Goal: Task Accomplishment & Management: Use online tool/utility

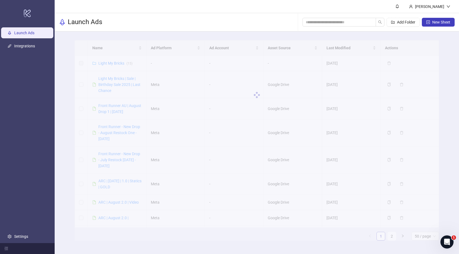
click at [256, 17] on div "Launch Ads Add Folder New Sheet" at bounding box center [257, 22] width 405 height 18
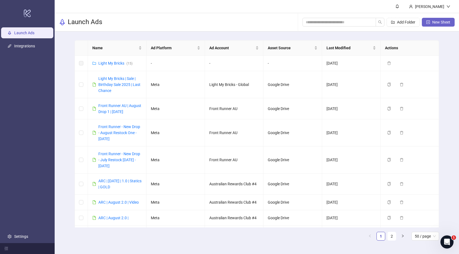
click at [440, 22] on span "New Sheet" at bounding box center [442, 22] width 18 height 4
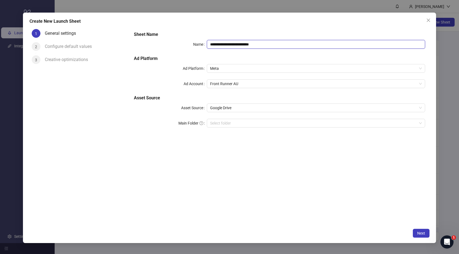
click at [226, 47] on input "**********" at bounding box center [316, 44] width 219 height 9
click at [236, 81] on span "Front Runner AU" at bounding box center [316, 84] width 212 height 8
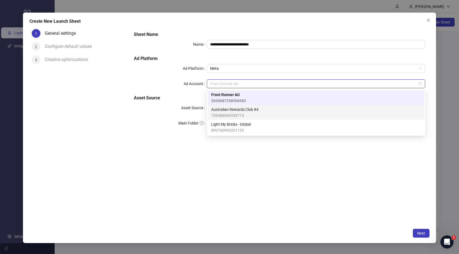
click at [226, 110] on span "Australian Rewards Club #4" at bounding box center [234, 109] width 47 height 6
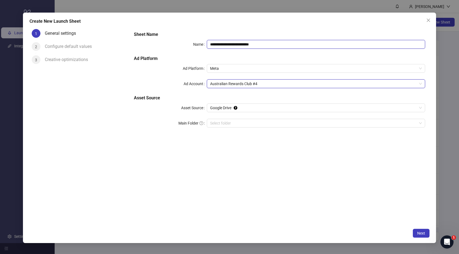
click at [237, 44] on input "**********" at bounding box center [316, 44] width 219 height 9
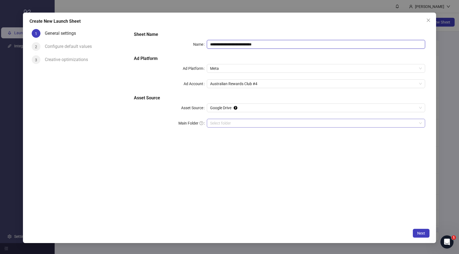
type input "**********"
click at [214, 121] on input "Main Folder" at bounding box center [313, 123] width 207 height 8
click at [426, 234] on button "Next" at bounding box center [421, 233] width 17 height 9
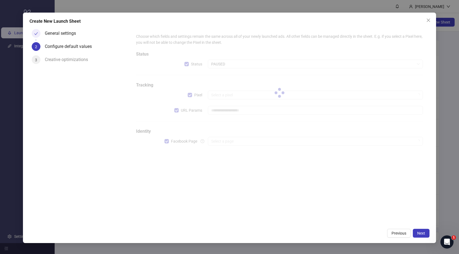
type input "**********"
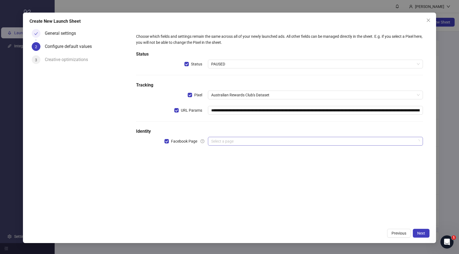
click at [235, 141] on input "search" at bounding box center [313, 141] width 204 height 8
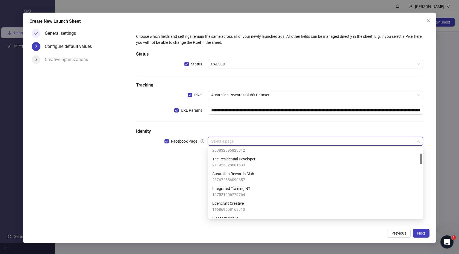
scroll to position [36, 0]
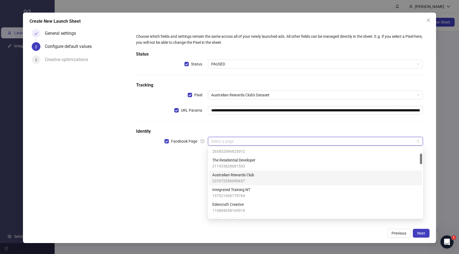
click at [252, 176] on span "Australian Rewards Club" at bounding box center [233, 175] width 42 height 6
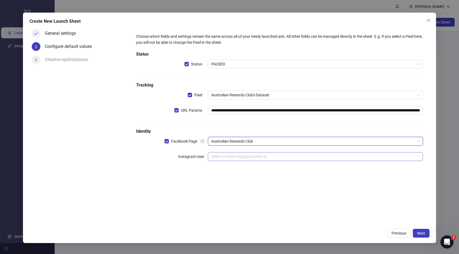
click at [255, 157] on input "search" at bounding box center [313, 156] width 204 height 8
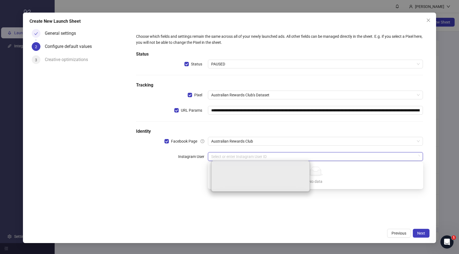
click at [340, 171] on div "No data" at bounding box center [316, 172] width 202 height 10
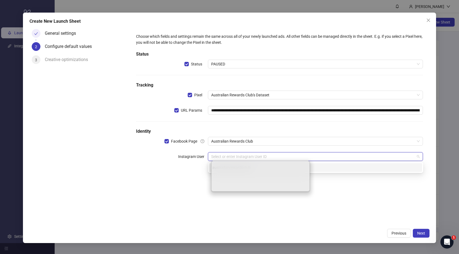
click at [329, 170] on div "australianrewardsclub" at bounding box center [315, 167] width 207 height 6
click at [328, 204] on div "**********" at bounding box center [280, 126] width 300 height 198
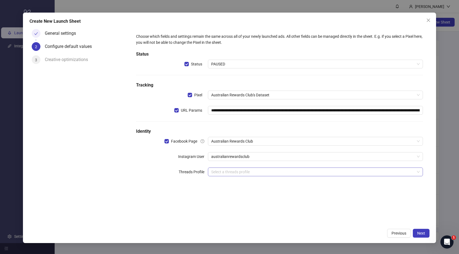
click at [334, 170] on input "search" at bounding box center [313, 172] width 204 height 8
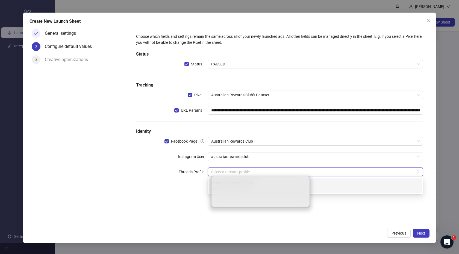
click at [343, 185] on div "Australian Rewards Club 17841474858113159" at bounding box center [315, 186] width 207 height 12
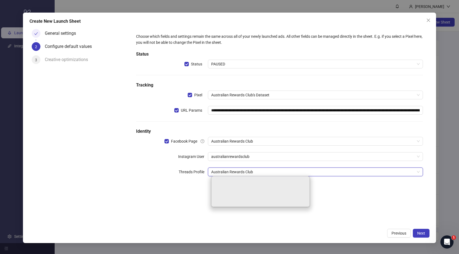
click at [336, 214] on div "**********" at bounding box center [280, 126] width 300 height 198
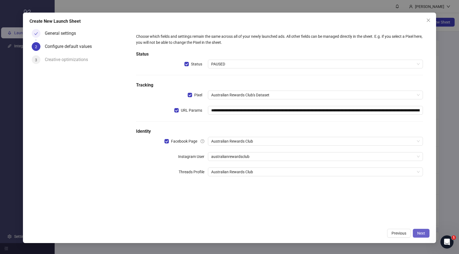
click at [417, 232] on button "Next" at bounding box center [421, 233] width 17 height 9
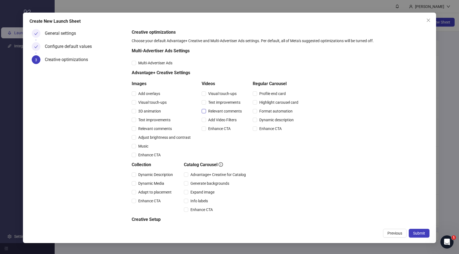
scroll to position [28, 0]
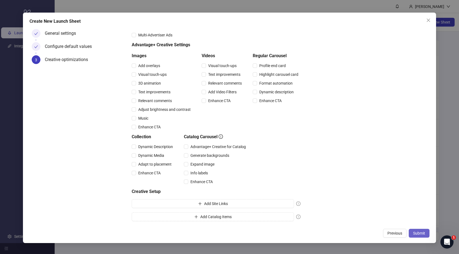
click at [420, 234] on span "Submit" at bounding box center [420, 233] width 12 height 4
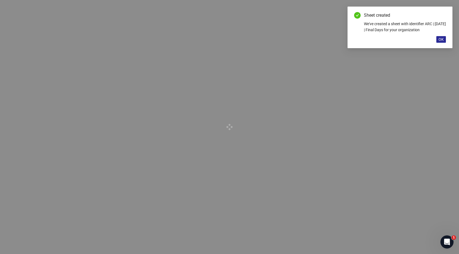
click at [441, 40] on span "OK" at bounding box center [441, 39] width 5 height 4
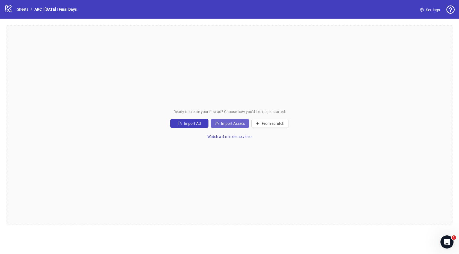
click at [230, 120] on button "Import Assets" at bounding box center [230, 123] width 39 height 9
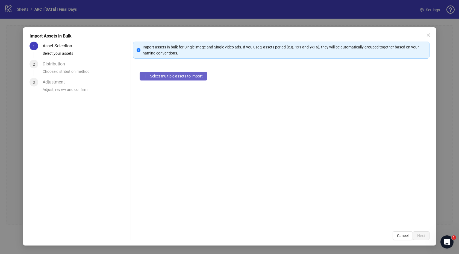
click at [178, 74] on span "Select multiple assets to import" at bounding box center [176, 76] width 53 height 4
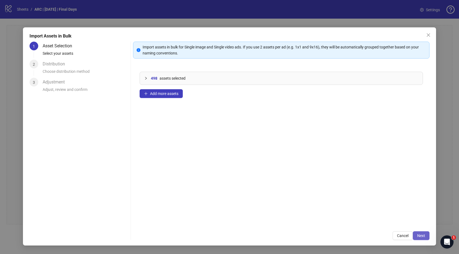
click at [424, 232] on button "Next" at bounding box center [421, 235] width 17 height 9
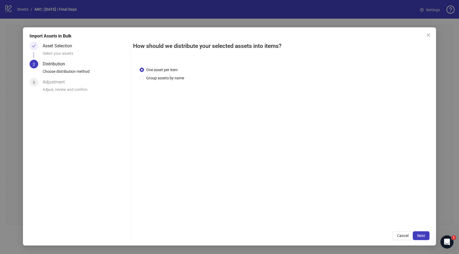
click at [238, 86] on div "One asset per item Group assets by name" at bounding box center [281, 142] width 297 height 165
click at [402, 231] on button "Cancel" at bounding box center [403, 235] width 20 height 9
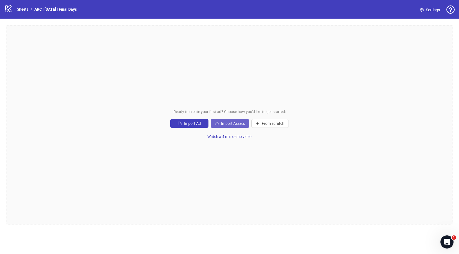
click at [221, 122] on span "Import Assets" at bounding box center [233, 123] width 24 height 4
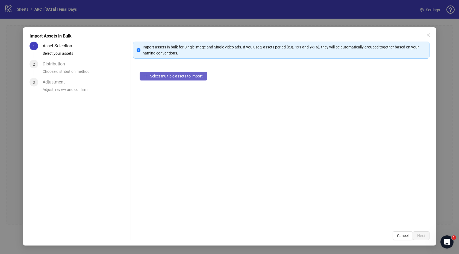
click at [161, 75] on span "Select multiple assets to import" at bounding box center [176, 76] width 53 height 4
click at [205, 75] on button "Select multiple assets to import" at bounding box center [174, 76] width 68 height 9
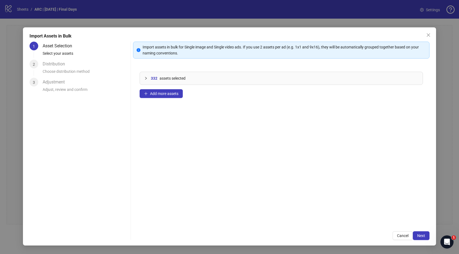
click at [366, 155] on div "332 assets selected Add more assets" at bounding box center [281, 144] width 297 height 159
click at [426, 235] on button "Next" at bounding box center [421, 235] width 17 height 9
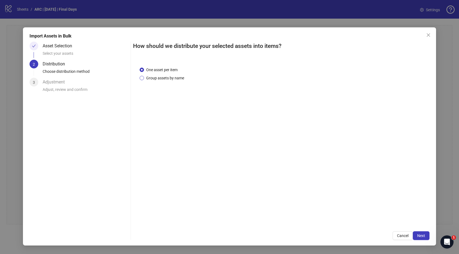
click at [148, 78] on span "Group assets by name" at bounding box center [165, 78] width 42 height 6
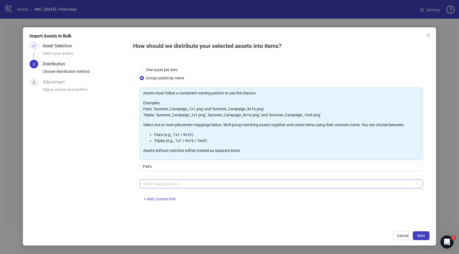
click at [165, 185] on div at bounding box center [279, 184] width 276 height 8
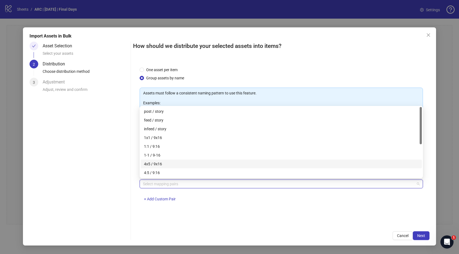
click at [155, 161] on div "4x5 / 9x16" at bounding box center [281, 164] width 275 height 6
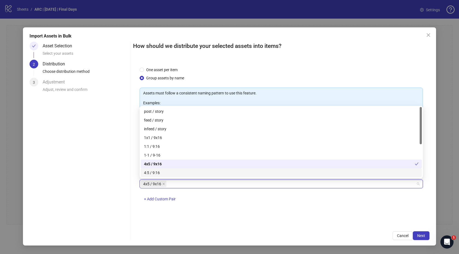
click at [292, 216] on div "One asset per item Group assets by name Assets must follow a consistent naming …" at bounding box center [281, 142] width 297 height 165
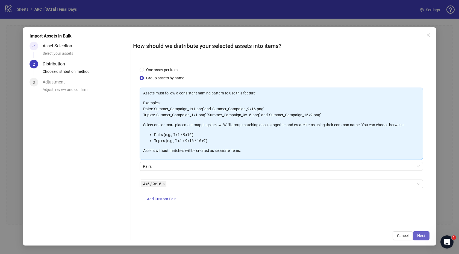
click at [421, 233] on span "Next" at bounding box center [422, 235] width 8 height 4
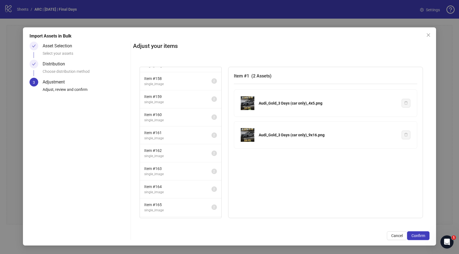
scroll to position [2856, 0]
click at [196, 184] on li "Item # 166 single_image 1" at bounding box center [180, 191] width 81 height 18
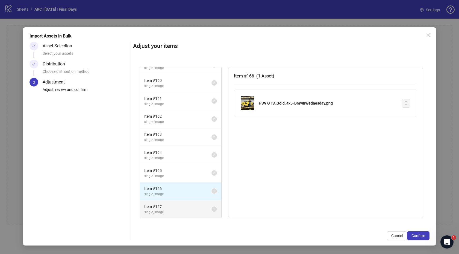
click at [197, 201] on li "Item # 167 single_image 1" at bounding box center [180, 209] width 81 height 18
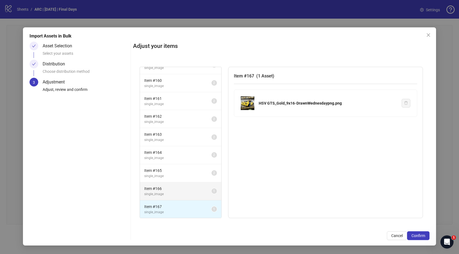
click at [195, 188] on span "Item # 166" at bounding box center [177, 188] width 67 height 6
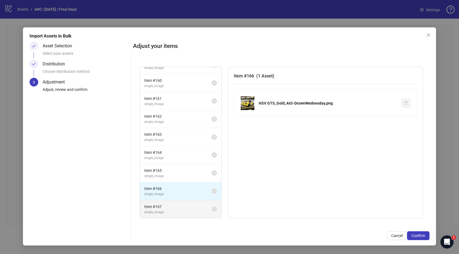
click at [195, 206] on span "Item # 167" at bounding box center [177, 206] width 67 height 6
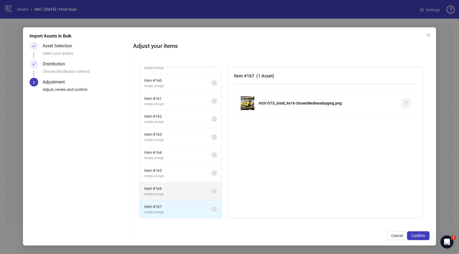
click at [195, 196] on span "single_image" at bounding box center [177, 193] width 67 height 5
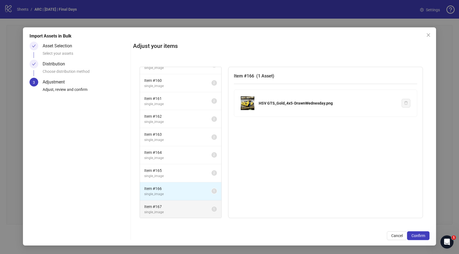
click at [188, 206] on span "Item # 167" at bounding box center [177, 206] width 67 height 6
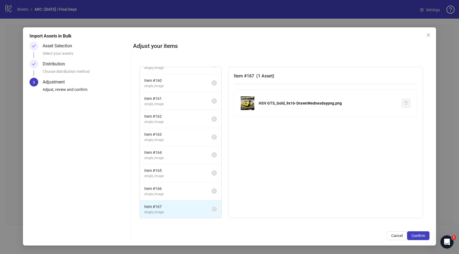
click at [264, 128] on div "Item # 167 ( 1 Asset ) HSV GTS_Gold_9x16-DrawnWednesdaypng.png" at bounding box center [325, 143] width 195 height 152
click at [401, 235] on span "Cancel" at bounding box center [397, 235] width 11 height 4
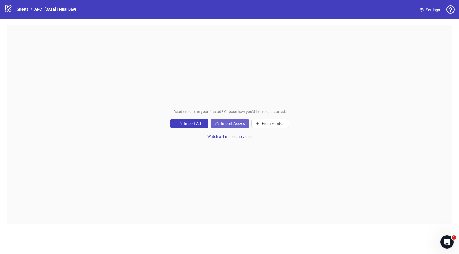
click at [226, 123] on span "Import Assets" at bounding box center [233, 123] width 24 height 4
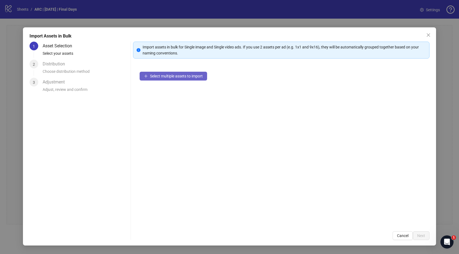
click at [185, 76] on span "Select multiple assets to import" at bounding box center [176, 76] width 53 height 4
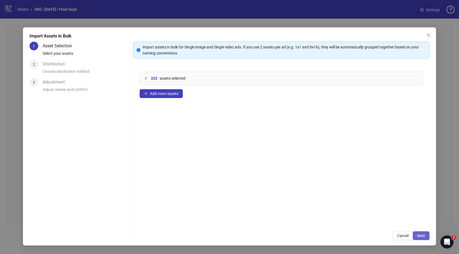
click at [420, 234] on span "Next" at bounding box center [422, 235] width 8 height 4
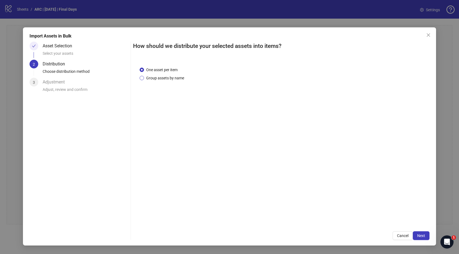
click at [153, 78] on span "Group assets by name" at bounding box center [165, 78] width 42 height 6
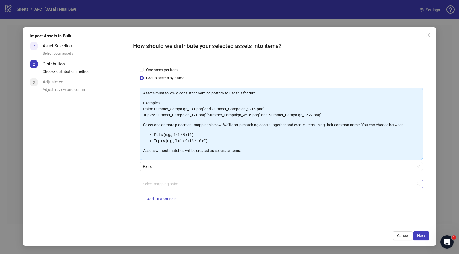
click at [179, 185] on div at bounding box center [279, 184] width 276 height 8
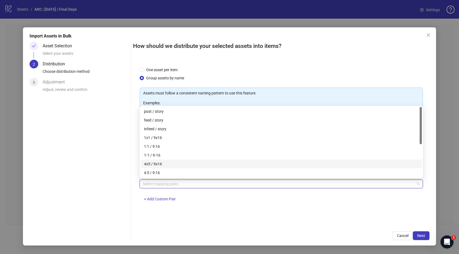
click at [169, 167] on div "4x5 / 9x16" at bounding box center [281, 163] width 281 height 9
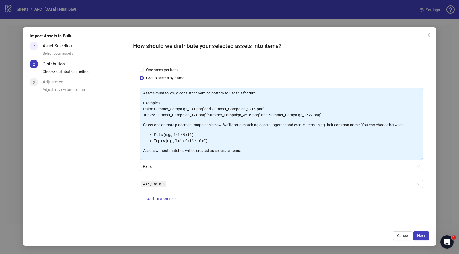
click at [301, 202] on div "4x5 / 9x16 + Add Custom Pair" at bounding box center [282, 193] width 284 height 28
click at [422, 232] on button "Next" at bounding box center [421, 235] width 17 height 9
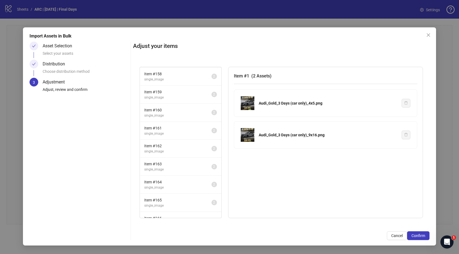
scroll to position [2838, 0]
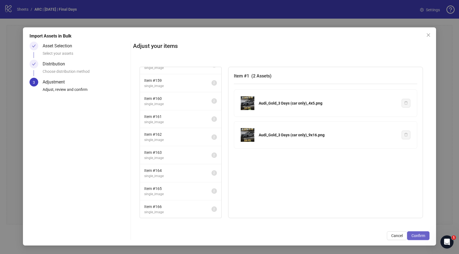
click at [417, 235] on span "Confirm" at bounding box center [419, 235] width 14 height 4
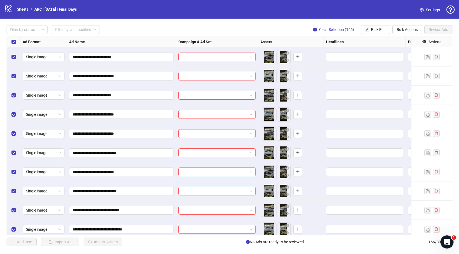
click at [178, 66] on div at bounding box center [217, 75] width 82 height 19
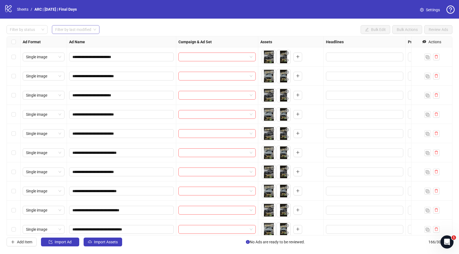
click at [75, 30] on input "search" at bounding box center [73, 29] width 36 height 8
click at [107, 24] on div "**********" at bounding box center [229, 136] width 459 height 234
click at [33, 31] on div at bounding box center [24, 30] width 33 height 8
click at [121, 24] on div "**********" at bounding box center [229, 136] width 459 height 234
click at [77, 41] on strong "Ad Name" at bounding box center [77, 42] width 16 height 6
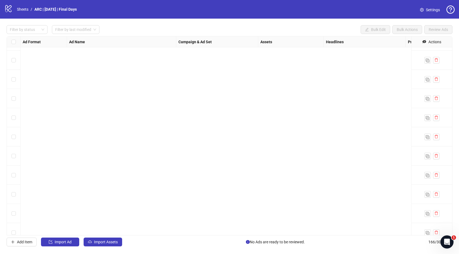
scroll to position [2990, 0]
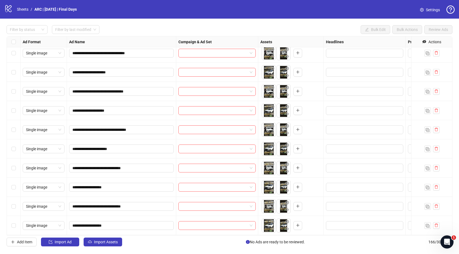
click at [131, 239] on div "Add Item Import Ad Import Assets No Ads are ready to be reviewed. 166 / 300 ite…" at bounding box center [230, 241] width 446 height 9
click at [108, 243] on span "Import Assets" at bounding box center [106, 242] width 24 height 4
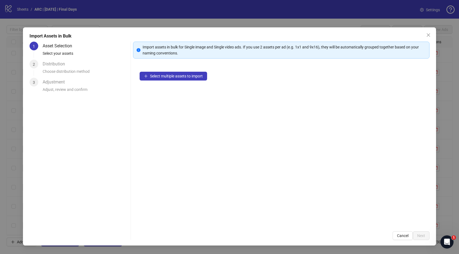
click at [249, 82] on div "Select multiple assets to import" at bounding box center [281, 144] width 297 height 159
click at [185, 77] on span "Select multiple assets to import" at bounding box center [176, 76] width 53 height 4
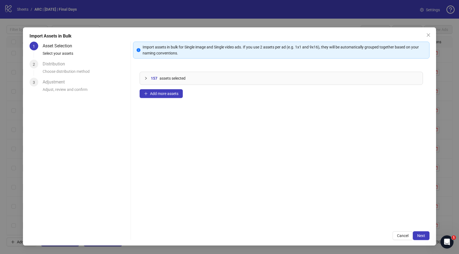
click at [273, 102] on div "157 assets selected Add more assets" at bounding box center [281, 144] width 297 height 159
click at [147, 79] on icon "collapsed" at bounding box center [145, 78] width 3 height 3
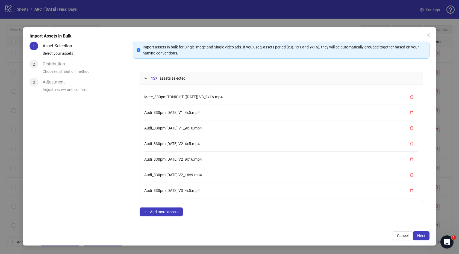
click at [147, 78] on icon "expanded" at bounding box center [145, 78] width 3 height 3
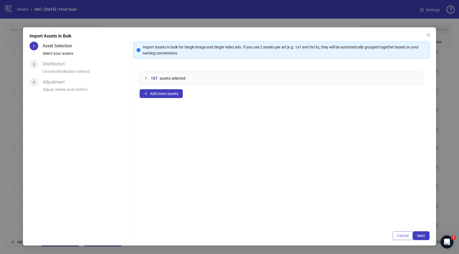
click at [399, 234] on span "Cancel" at bounding box center [402, 235] width 11 height 4
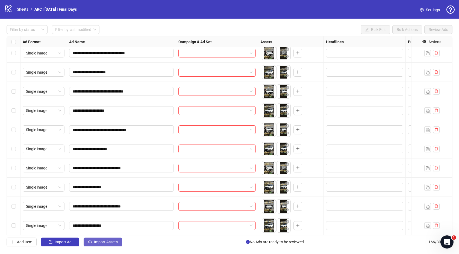
click at [91, 242] on icon "cloud-upload" at bounding box center [90, 241] width 4 height 2
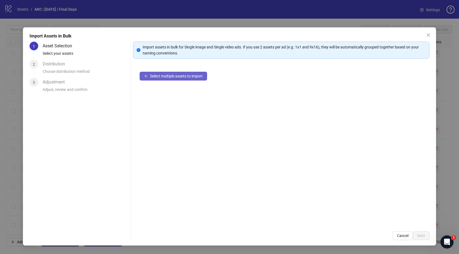
click at [169, 78] on button "Select multiple assets to import" at bounding box center [174, 76] width 68 height 9
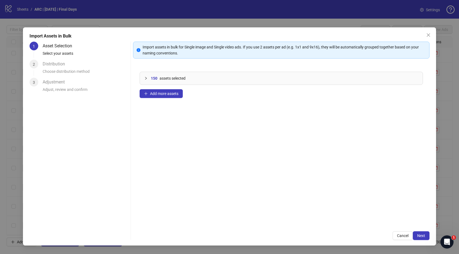
click at [205, 108] on div "150 assets selected Add more assets" at bounding box center [281, 144] width 297 height 159
click at [417, 232] on button "Next" at bounding box center [421, 235] width 17 height 9
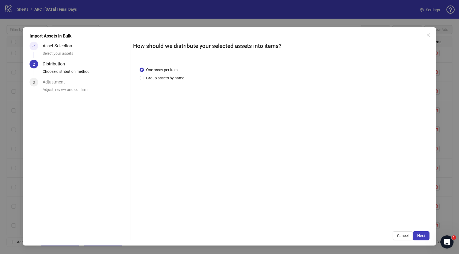
click at [313, 139] on div "One asset per item Group assets by name" at bounding box center [281, 142] width 297 height 165
click at [148, 80] on span "Group assets by name" at bounding box center [165, 78] width 42 height 6
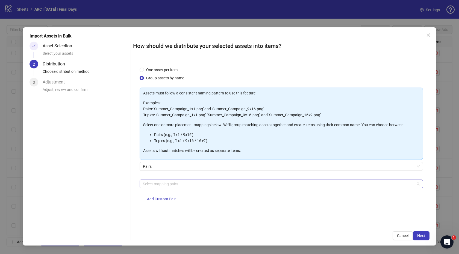
click at [164, 182] on div at bounding box center [279, 184] width 276 height 8
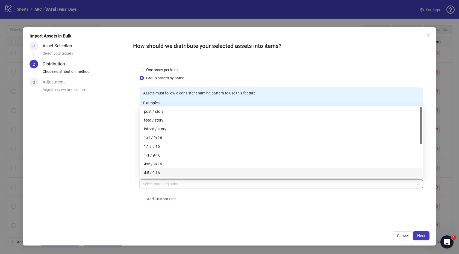
click at [168, 164] on div "4x5 / 9x16" at bounding box center [281, 164] width 275 height 6
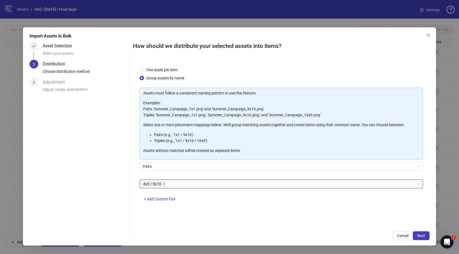
click at [216, 212] on div "One asset per item Group assets by name Assets must follow a consistent naming …" at bounding box center [281, 142] width 297 height 165
click at [386, 213] on div "One asset per item Group assets by name Assets must follow a consistent naming …" at bounding box center [281, 142] width 297 height 165
click at [419, 222] on div "One asset per item Group assets by name Assets must follow a consistent naming …" at bounding box center [281, 142] width 297 height 165
click at [420, 234] on span "Next" at bounding box center [422, 235] width 8 height 4
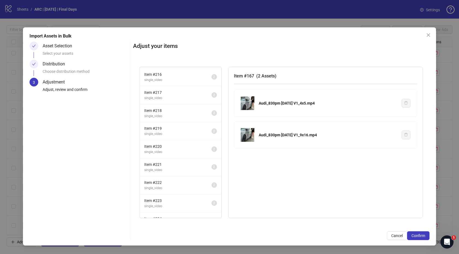
scroll to position [1217, 0]
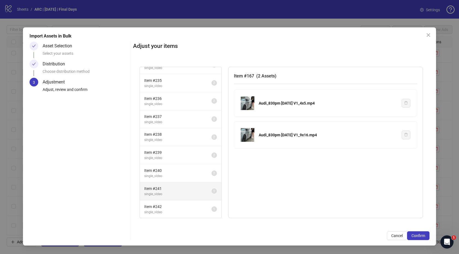
click at [196, 188] on span "Item # 241" at bounding box center [177, 188] width 67 height 6
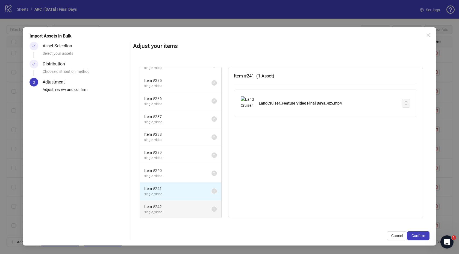
click at [197, 204] on span "Item # 242" at bounding box center [177, 206] width 67 height 6
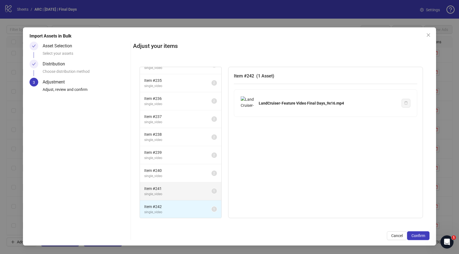
click at [197, 193] on span "single_video" at bounding box center [177, 193] width 67 height 5
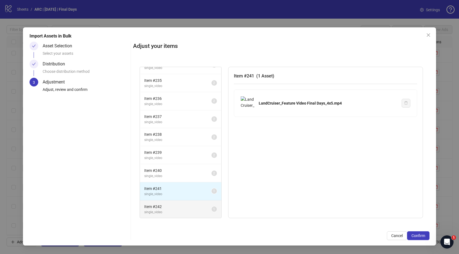
click at [193, 203] on span "Item # 242" at bounding box center [177, 206] width 67 height 6
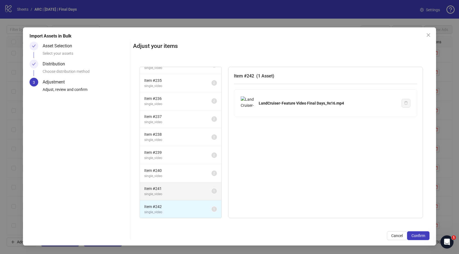
click at [196, 191] on span "single_video" at bounding box center [177, 193] width 67 height 5
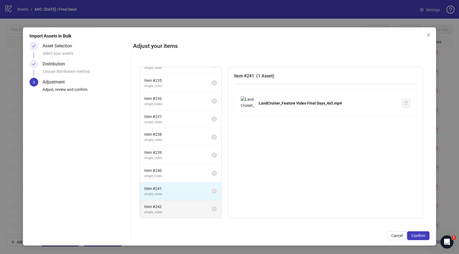
click at [194, 208] on span "Item # 242" at bounding box center [177, 206] width 67 height 6
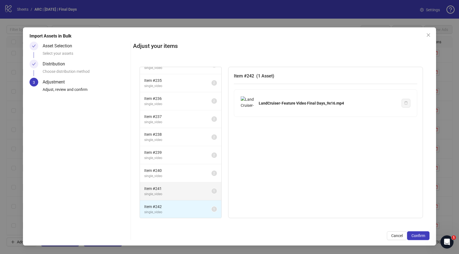
click at [198, 192] on span "single_video" at bounding box center [177, 193] width 67 height 5
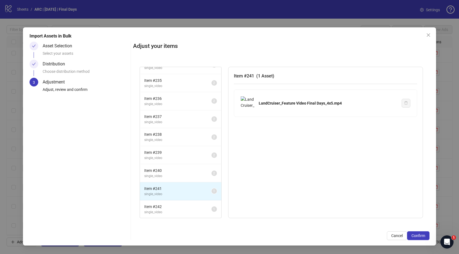
click at [351, 150] on div "Item # 241 ( 1 Asset ) LandCruiser_Feature Video Final Days_4x5.mp4" at bounding box center [325, 143] width 195 height 152
click at [390, 232] on button "Cancel" at bounding box center [397, 235] width 20 height 9
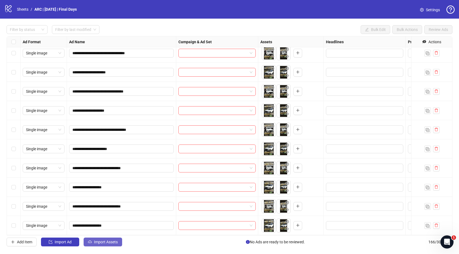
click at [92, 240] on button "Import Assets" at bounding box center [103, 241] width 39 height 9
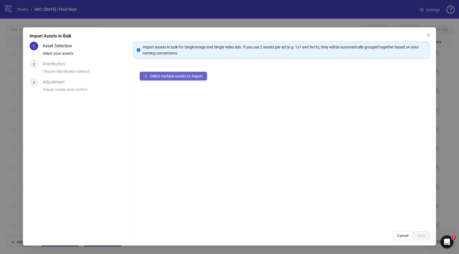
click at [177, 76] on span "Select multiple assets to import" at bounding box center [176, 76] width 53 height 4
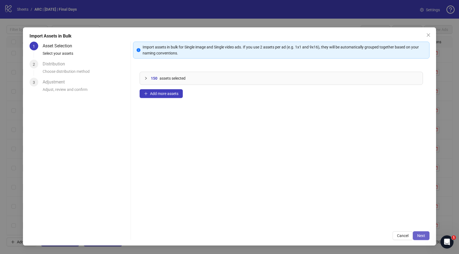
click at [418, 232] on button "Next" at bounding box center [421, 235] width 17 height 9
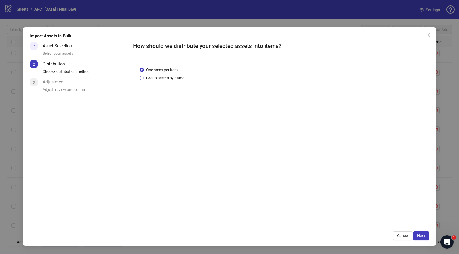
click at [166, 78] on span "Group assets by name" at bounding box center [165, 78] width 42 height 6
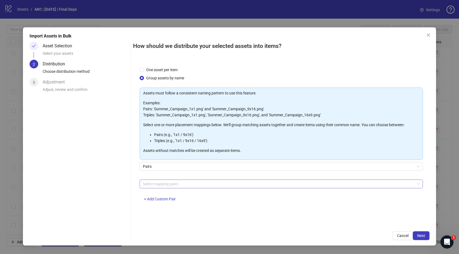
click at [203, 187] on div at bounding box center [279, 184] width 276 height 8
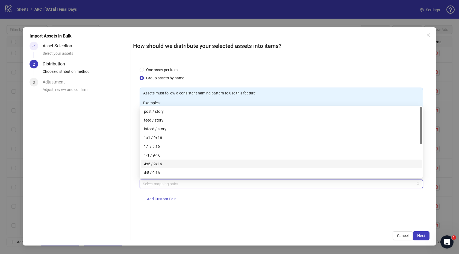
click at [159, 164] on div "4x5 / 9x16" at bounding box center [281, 164] width 275 height 6
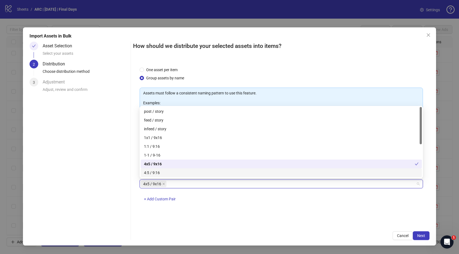
click at [259, 212] on div "One asset per item Group assets by name Assets must follow a consistent naming …" at bounding box center [281, 142] width 297 height 165
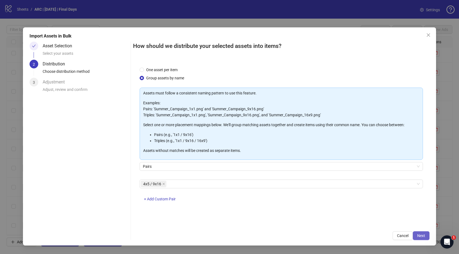
click at [419, 234] on span "Next" at bounding box center [422, 235] width 8 height 4
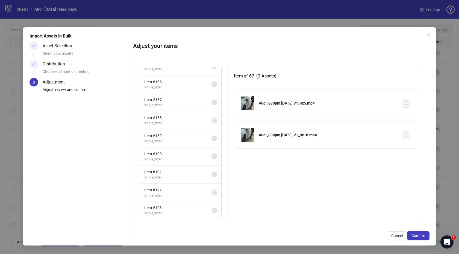
scroll to position [0, 0]
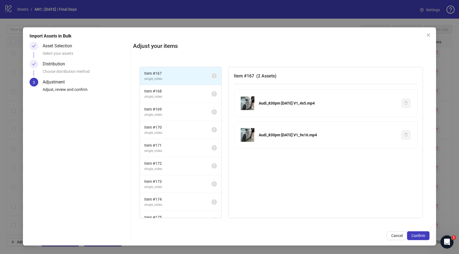
click at [329, 159] on div "Item # 167 ( 2 Assets ) Audi_830pm [DATE] V1_4x5.mp4 Audi_830pm [DATE] V1_9x16.…" at bounding box center [325, 143] width 195 height 152
click at [414, 233] on span "Confirm" at bounding box center [419, 235] width 14 height 4
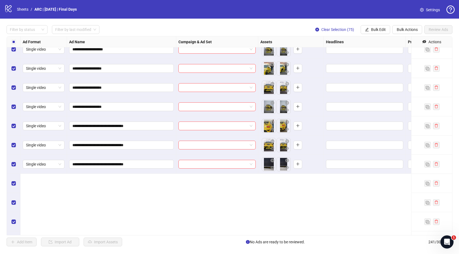
scroll to position [3435, 0]
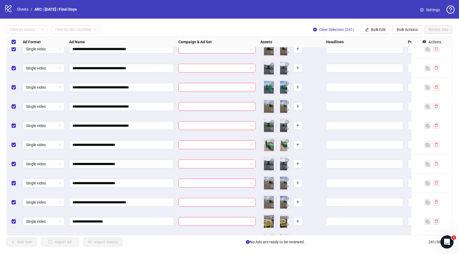
click at [170, 24] on div "**********" at bounding box center [229, 136] width 459 height 234
click at [185, 20] on div "**********" at bounding box center [229, 136] width 459 height 234
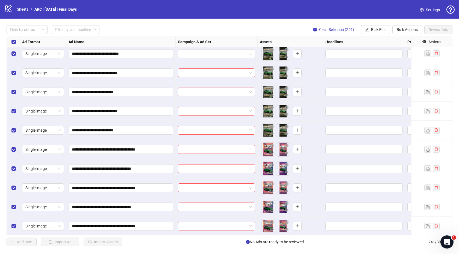
scroll to position [0, 1]
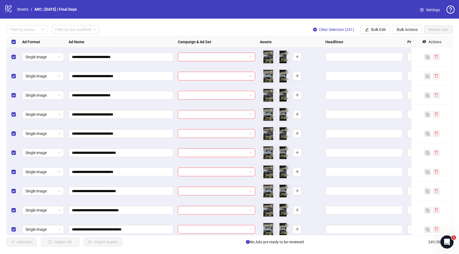
click at [176, 19] on div "**********" at bounding box center [229, 136] width 459 height 234
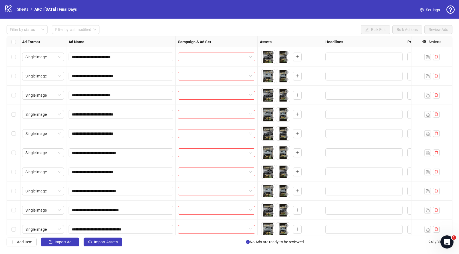
click at [88, 43] on div "Ad Name" at bounding box center [120, 41] width 109 height 11
click at [43, 28] on div "Filter by status" at bounding box center [27, 29] width 41 height 9
click at [77, 30] on input "search" at bounding box center [73, 29] width 36 height 8
click at [123, 19] on div "**********" at bounding box center [229, 136] width 459 height 234
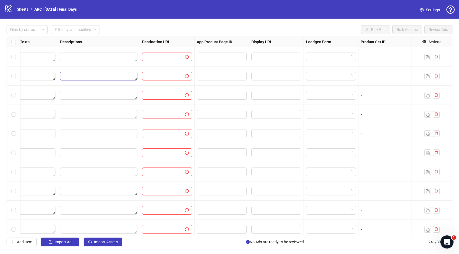
scroll to position [0, 449]
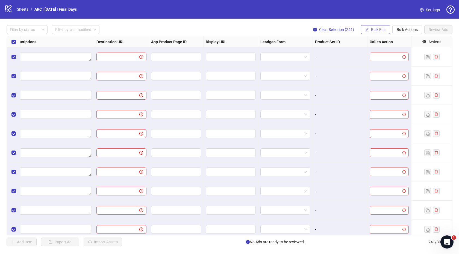
click at [372, 31] on span "Bulk Edit" at bounding box center [378, 29] width 15 height 4
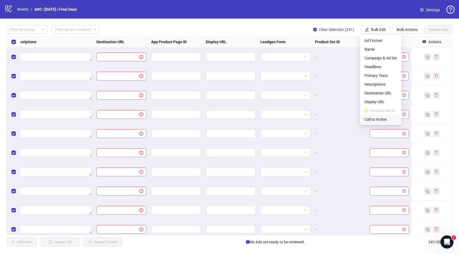
click at [375, 118] on span "Call to Action" at bounding box center [381, 119] width 33 height 6
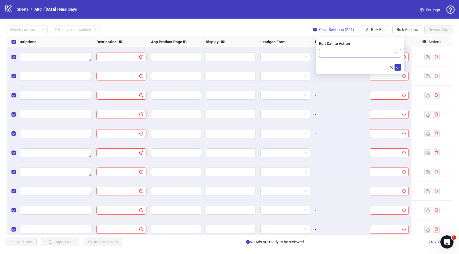
click at [343, 57] on div at bounding box center [360, 53] width 82 height 9
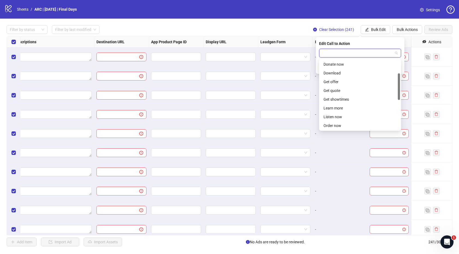
scroll to position [36, 0]
click at [342, 81] on div "Get offer" at bounding box center [360, 80] width 73 height 6
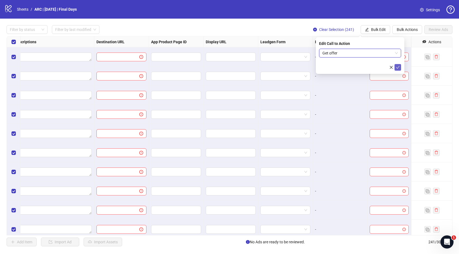
click at [397, 66] on icon "check" at bounding box center [398, 67] width 4 height 4
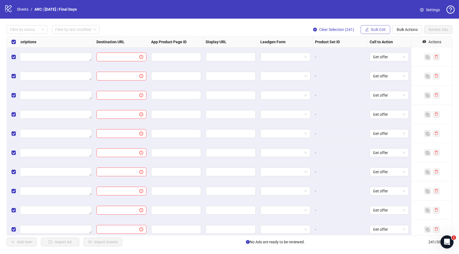
click at [376, 28] on span "Bulk Edit" at bounding box center [378, 29] width 15 height 4
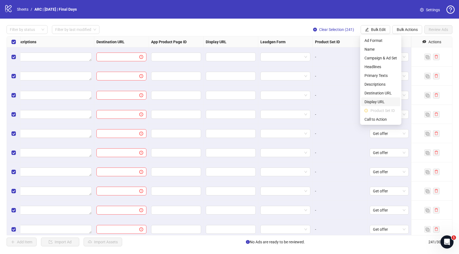
click at [379, 101] on span "Display URL" at bounding box center [381, 102] width 33 height 6
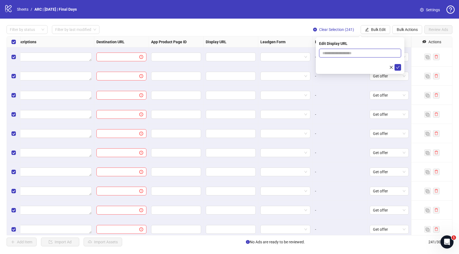
click at [333, 55] on input "text" at bounding box center [360, 53] width 82 height 9
type input "**********"
click at [390, 65] on span "button" at bounding box center [392, 67] width 4 height 4
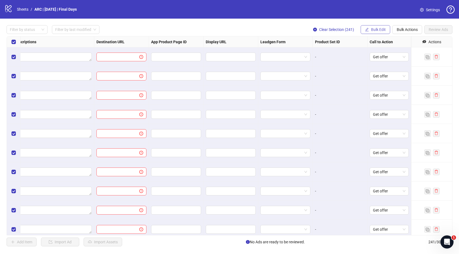
click at [373, 29] on span "Bulk Edit" at bounding box center [378, 29] width 15 height 4
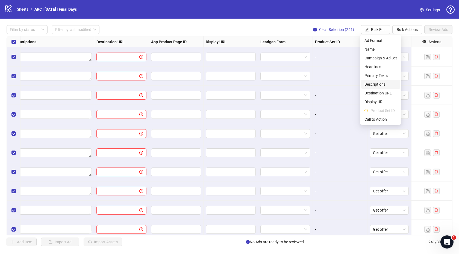
click at [372, 85] on span "Descriptions" at bounding box center [381, 84] width 33 height 6
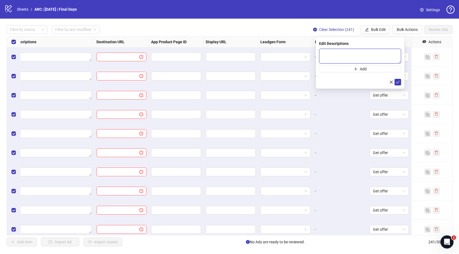
click at [353, 52] on textarea at bounding box center [360, 56] width 82 height 15
paste textarea "**********"
type textarea "**********"
click at [398, 83] on icon "check" at bounding box center [398, 82] width 4 height 4
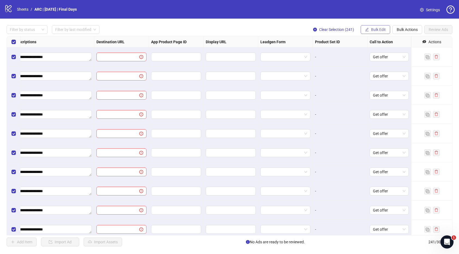
click at [372, 30] on span "Bulk Edit" at bounding box center [378, 29] width 15 height 4
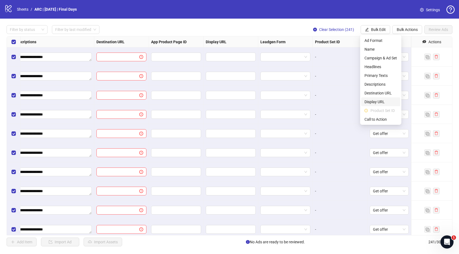
click at [373, 103] on span "Display URL" at bounding box center [381, 102] width 33 height 6
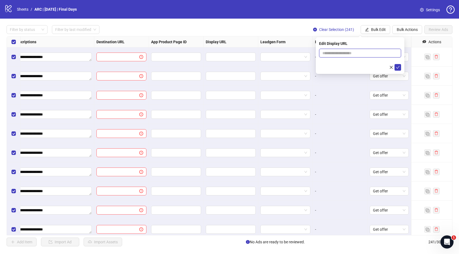
click at [339, 53] on input "text" at bounding box center [360, 53] width 82 height 9
paste input "**********"
type input "**********"
click at [398, 68] on icon "check" at bounding box center [399, 67] width 4 height 3
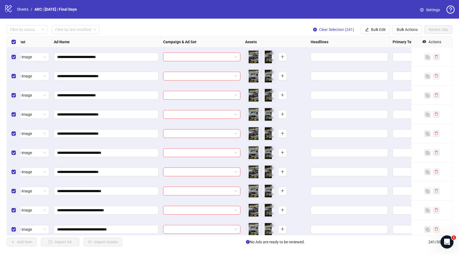
scroll to position [0, 0]
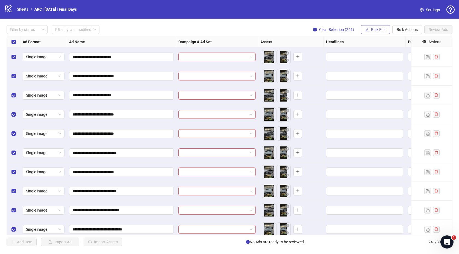
click at [374, 30] on span "Bulk Edit" at bounding box center [378, 29] width 15 height 4
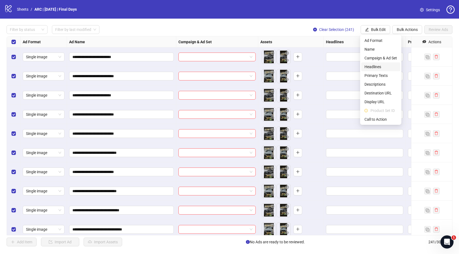
click at [375, 67] on span "Headlines" at bounding box center [381, 67] width 33 height 6
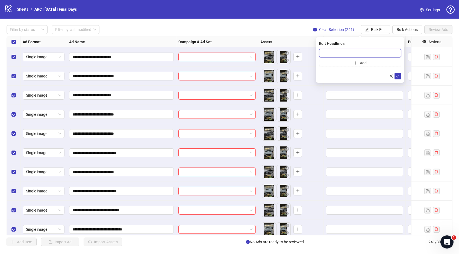
click at [362, 53] on input "text" at bounding box center [360, 53] width 82 height 9
click at [368, 53] on input "**********" at bounding box center [360, 53] width 82 height 9
type input "**********"
click at [398, 75] on icon "check" at bounding box center [398, 76] width 4 height 4
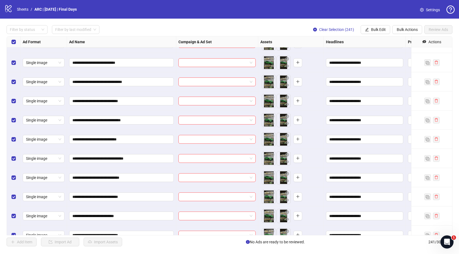
scroll to position [515, 0]
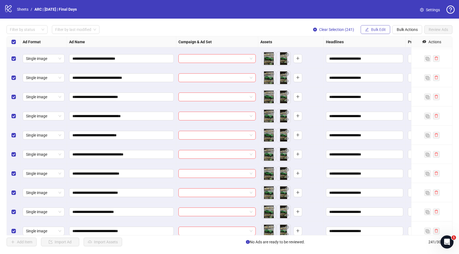
click at [379, 30] on span "Bulk Edit" at bounding box center [378, 29] width 15 height 4
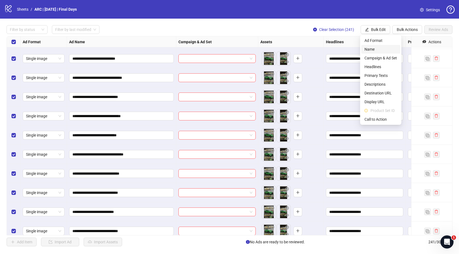
click at [375, 48] on span "Name" at bounding box center [381, 49] width 33 height 6
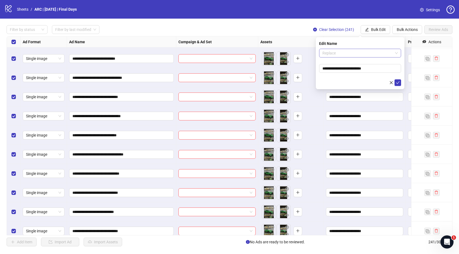
click at [343, 55] on span "Replace" at bounding box center [360, 53] width 75 height 8
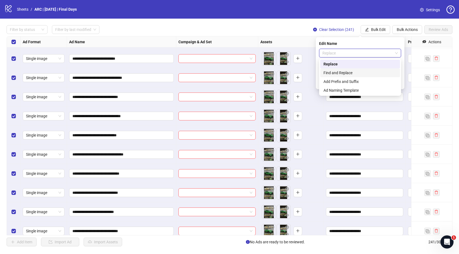
click at [333, 74] on div "Find and Replace" at bounding box center [360, 73] width 73 height 6
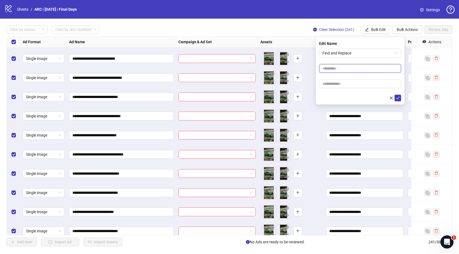
click at [340, 66] on input "text" at bounding box center [360, 68] width 82 height 9
type input "**"
click at [336, 85] on input "text" at bounding box center [360, 83] width 82 height 9
type input "*"
click at [400, 98] on icon "check" at bounding box center [398, 98] width 4 height 4
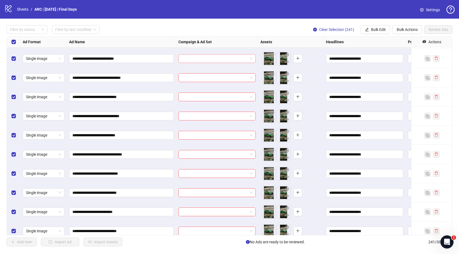
click at [197, 59] on input "search" at bounding box center [215, 58] width 66 height 8
click at [209, 29] on div "Filter by status Filter by last modified Clear Selection (241) Bulk Edit Bulk A…" at bounding box center [230, 29] width 446 height 9
click at [191, 28] on div "Filter by status Filter by last modified Clear Selection (241) Bulk Edit Bulk A…" at bounding box center [230, 29] width 446 height 9
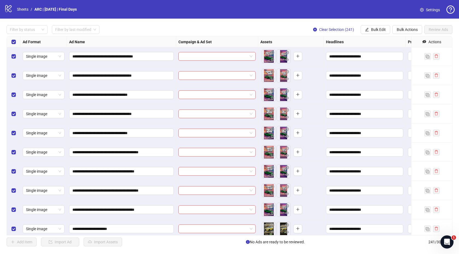
scroll to position [901, 0]
click at [187, 152] on input "search" at bounding box center [215, 152] width 66 height 8
type input "******"
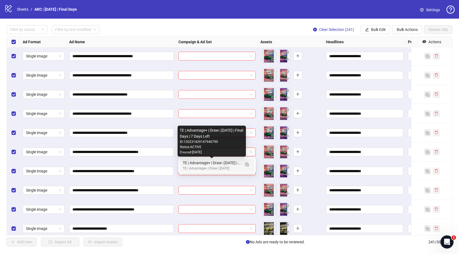
click at [188, 162] on div "TE | Advantage+ | Draw | [DATE] | Final Days | 7 Days Left" at bounding box center [212, 163] width 58 height 6
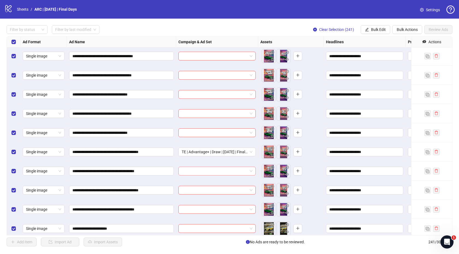
click at [188, 173] on input "search" at bounding box center [215, 171] width 66 height 8
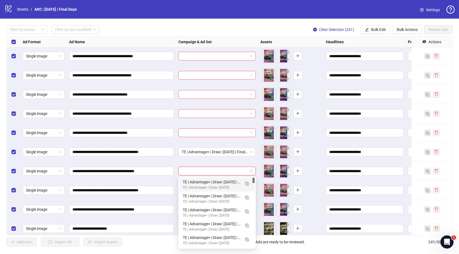
paste input "******"
type input "******"
click at [190, 181] on div "TE | Advantage+ | Draw | [DATE] | Final Days | 7 Days Left" at bounding box center [212, 182] width 58 height 6
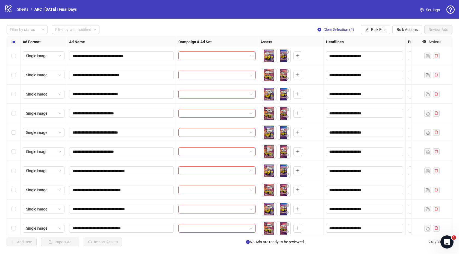
scroll to position [1573, 0]
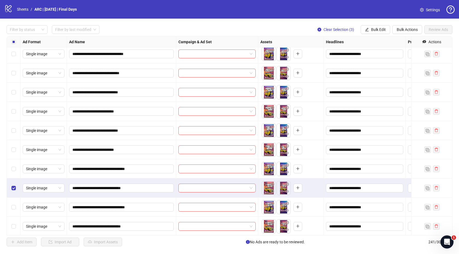
click at [14, 172] on div "Select row 89" at bounding box center [14, 168] width 14 height 19
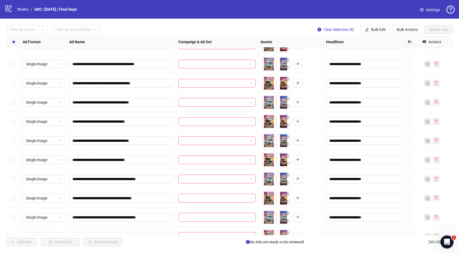
scroll to position [2636, 0]
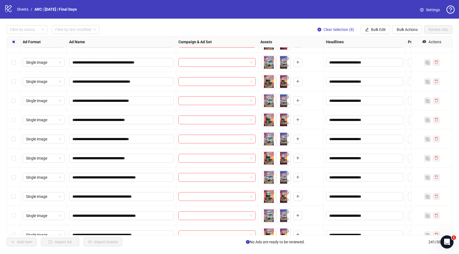
click at [14, 181] on div "Select row 145" at bounding box center [14, 177] width 14 height 19
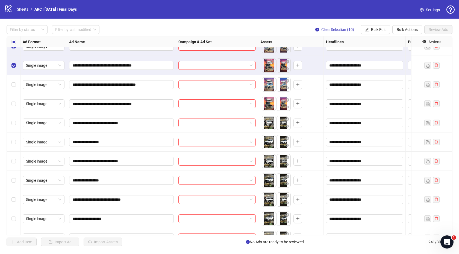
scroll to position [2770, 0]
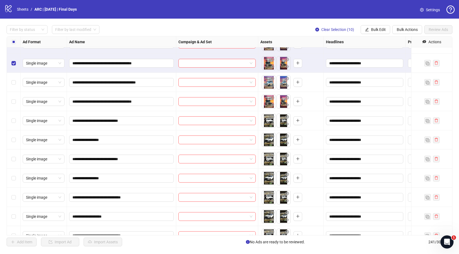
click at [11, 153] on div "Select row 151" at bounding box center [14, 158] width 14 height 19
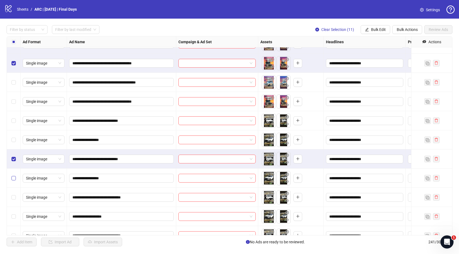
click at [14, 175] on label "Select row 152" at bounding box center [13, 178] width 4 height 6
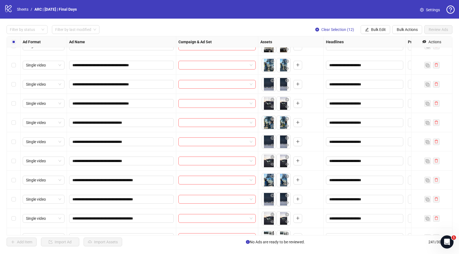
scroll to position [4426, 0]
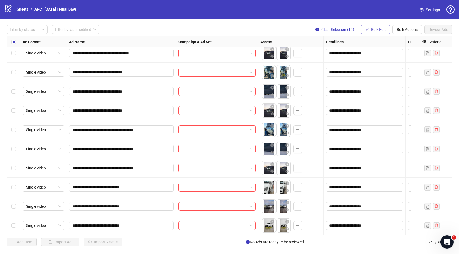
click at [378, 29] on span "Bulk Edit" at bounding box center [378, 29] width 15 height 4
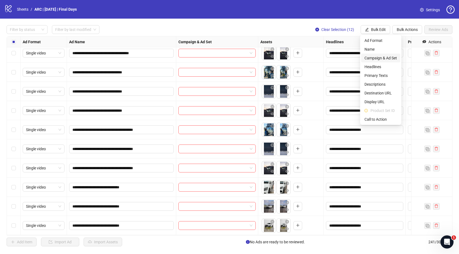
click at [377, 57] on span "Campaign & Ad Set" at bounding box center [381, 58] width 33 height 6
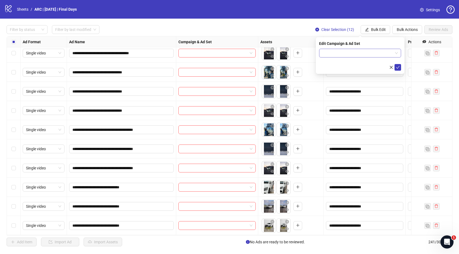
click at [330, 53] on input "search" at bounding box center [358, 53] width 71 height 8
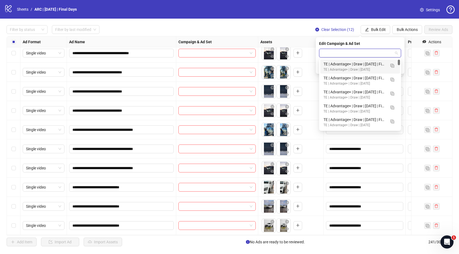
paste input "******"
type input "******"
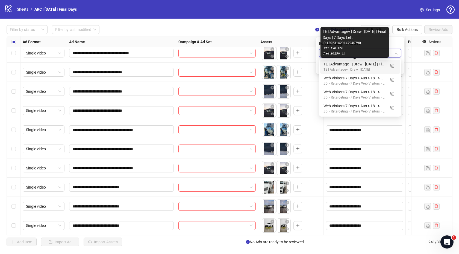
click at [358, 63] on div "TE | Advantage+ | Draw | [DATE] | Final Days | 7 Days Left" at bounding box center [355, 64] width 62 height 6
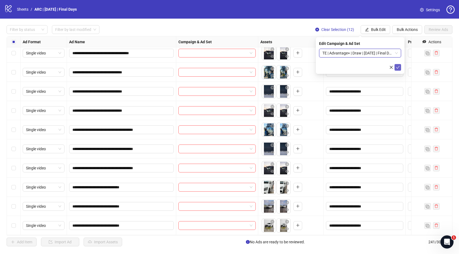
click at [398, 67] on icon "check" at bounding box center [399, 67] width 4 height 3
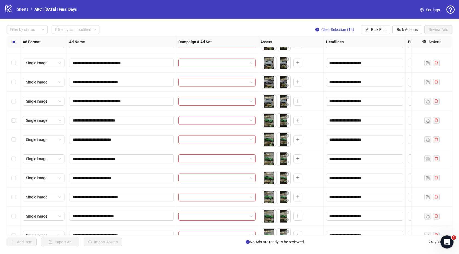
scroll to position [321, 0]
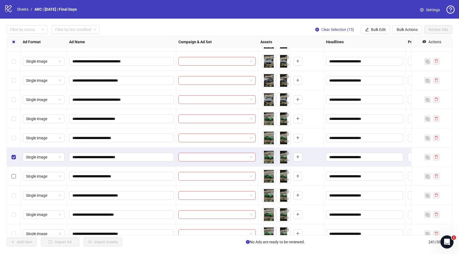
click at [13, 173] on label "Select row 24" at bounding box center [13, 176] width 4 height 6
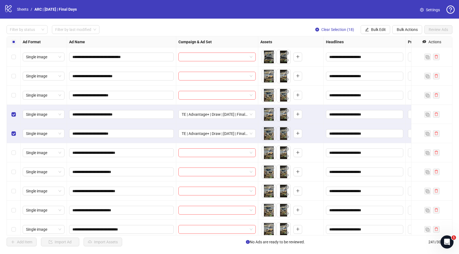
scroll to position [2153, 0]
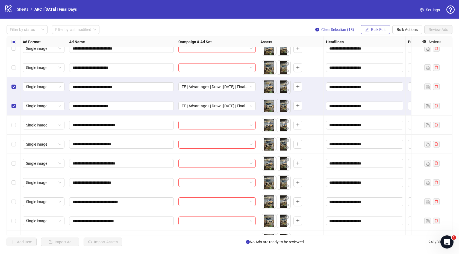
click at [372, 29] on span "Bulk Edit" at bounding box center [378, 29] width 15 height 4
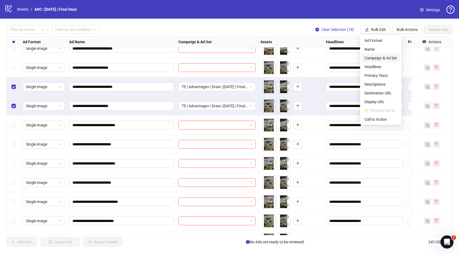
click at [381, 56] on span "Campaign & Ad Set" at bounding box center [381, 58] width 33 height 6
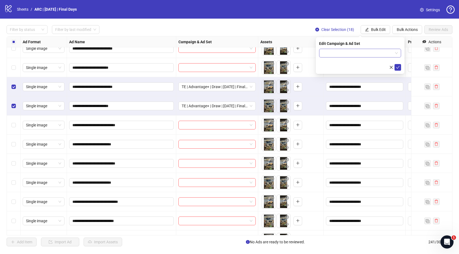
click at [333, 54] on input "search" at bounding box center [358, 53] width 71 height 8
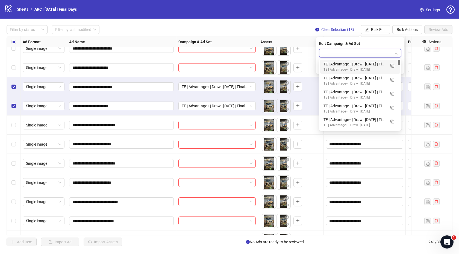
paste input "******"
type input "******"
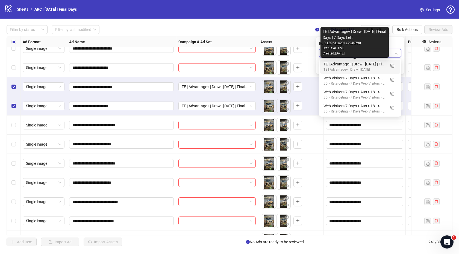
click at [360, 63] on div "TE | Advantage+ | Draw | [DATE] | Final Days | 7 Days Left" at bounding box center [355, 64] width 62 height 6
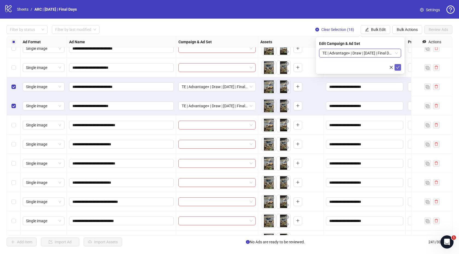
click at [398, 66] on icon "check" at bounding box center [398, 67] width 4 height 4
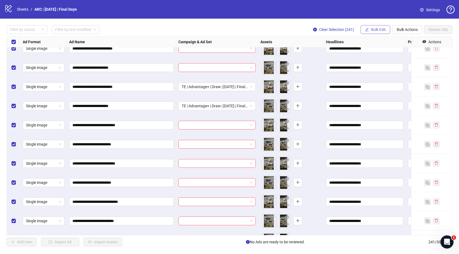
click at [366, 30] on icon "edit" at bounding box center [368, 30] width 4 height 4
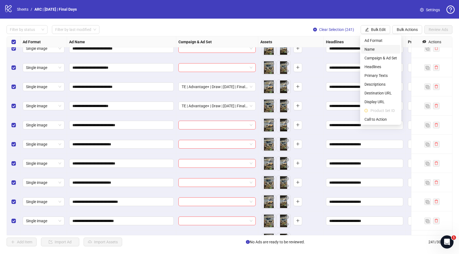
click at [367, 49] on span "Name" at bounding box center [381, 49] width 33 height 6
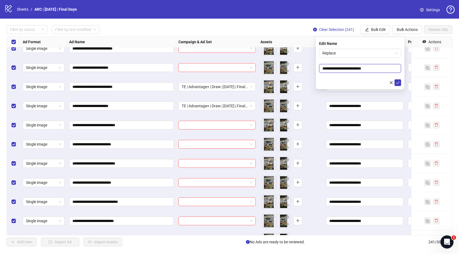
click at [340, 71] on input "**********" at bounding box center [360, 68] width 82 height 9
type input "****"
click at [349, 53] on span "Replace" at bounding box center [360, 53] width 75 height 8
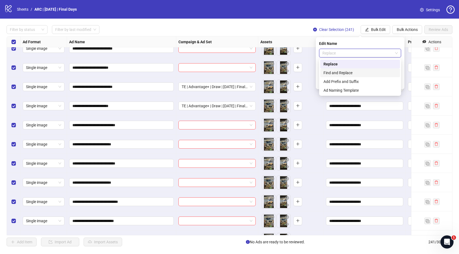
click at [333, 70] on div "Find and Replace" at bounding box center [360, 73] width 73 height 6
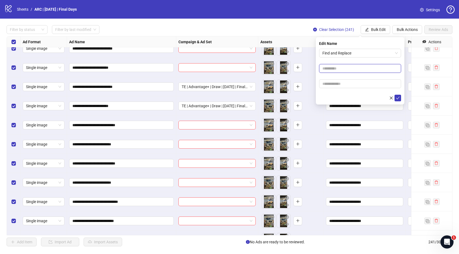
click at [338, 66] on input "text" at bounding box center [360, 68] width 82 height 9
type input "*****"
click at [337, 83] on input "text" at bounding box center [360, 83] width 82 height 9
type input "*"
click at [399, 97] on icon "check" at bounding box center [398, 98] width 4 height 4
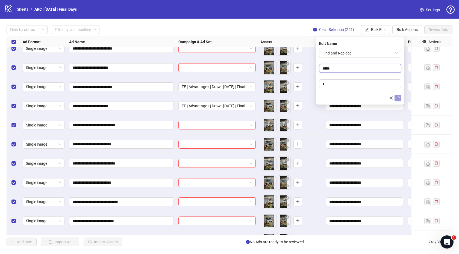
click at [336, 69] on input "*****" at bounding box center [360, 68] width 82 height 9
type input "*"
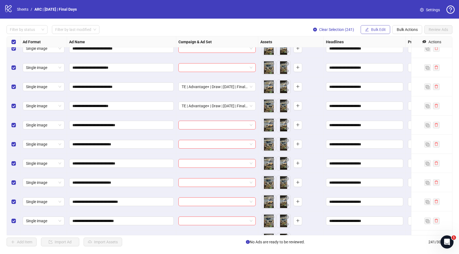
click at [374, 30] on span "Bulk Edit" at bounding box center [378, 29] width 15 height 4
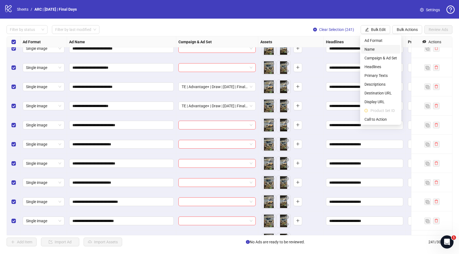
click at [368, 49] on span "Name" at bounding box center [381, 49] width 33 height 6
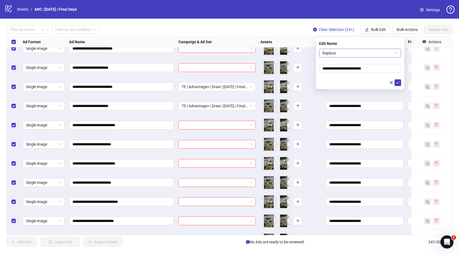
click at [337, 54] on span "Replace" at bounding box center [360, 53] width 75 height 8
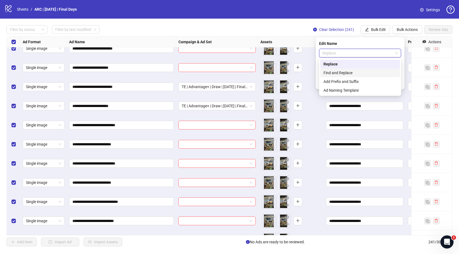
click at [327, 73] on div "Find and Replace" at bounding box center [360, 73] width 73 height 6
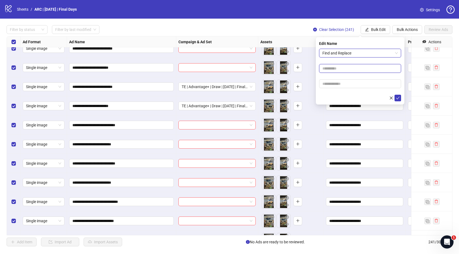
click at [336, 69] on input "text" at bounding box center [360, 68] width 82 height 9
type input "*****"
type input "*"
click at [397, 97] on icon "check" at bounding box center [398, 98] width 4 height 4
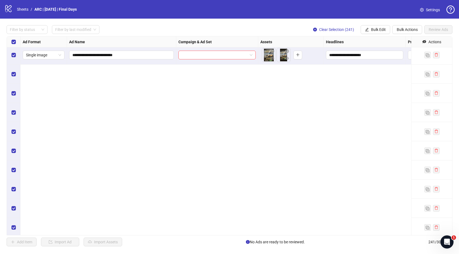
scroll to position [1940, 0]
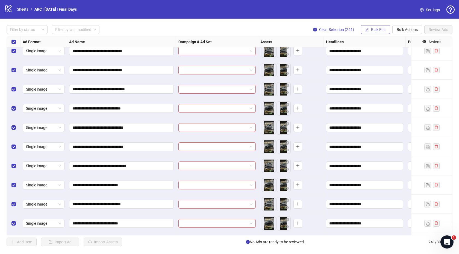
click at [379, 29] on span "Bulk Edit" at bounding box center [378, 29] width 15 height 4
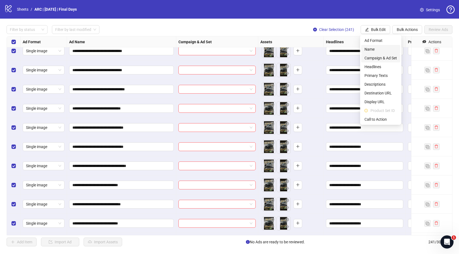
click at [377, 51] on span "Name" at bounding box center [381, 49] width 33 height 6
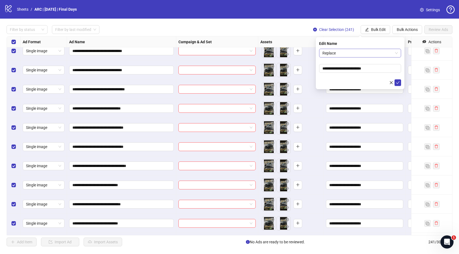
click at [353, 54] on span "Replace" at bounding box center [360, 53] width 75 height 8
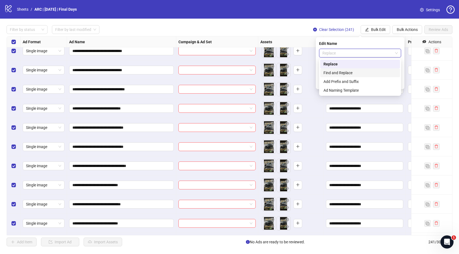
click at [331, 72] on div "Find and Replace" at bounding box center [360, 73] width 73 height 6
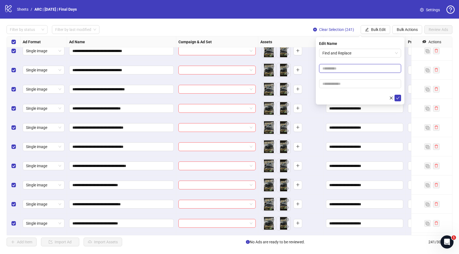
click at [339, 68] on input "text" at bounding box center [360, 68] width 82 height 9
type input "*****"
click at [334, 83] on input "text" at bounding box center [360, 83] width 82 height 9
type input "******"
click at [398, 98] on icon "check" at bounding box center [398, 98] width 4 height 4
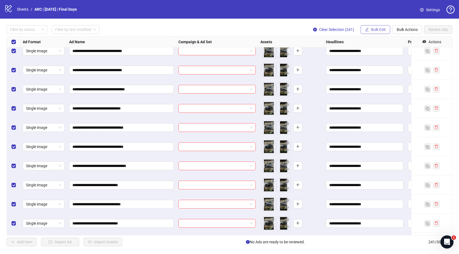
click at [376, 29] on span "Bulk Edit" at bounding box center [378, 29] width 15 height 4
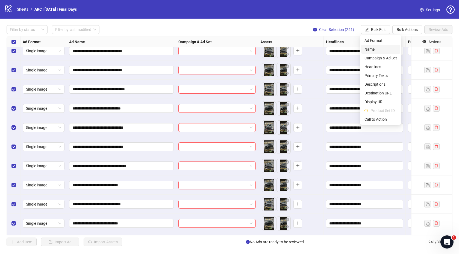
click at [375, 48] on span "Name" at bounding box center [381, 49] width 33 height 6
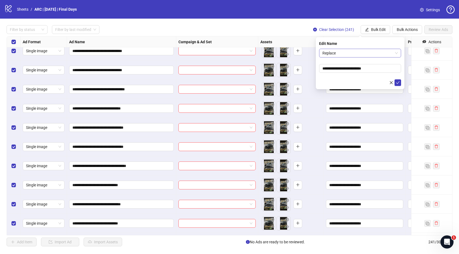
click at [349, 53] on span "Replace" at bounding box center [360, 53] width 75 height 8
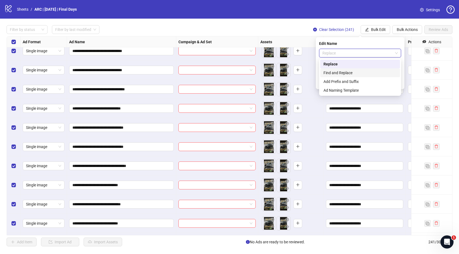
click at [333, 73] on div "Find and Replace" at bounding box center [360, 73] width 73 height 6
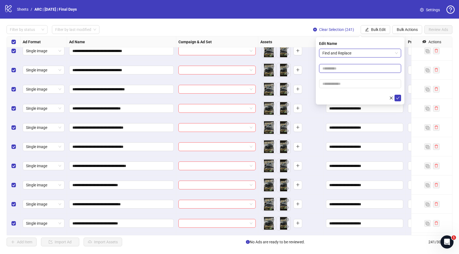
click at [344, 68] on input "text" at bounding box center [360, 68] width 82 height 9
type input "*****"
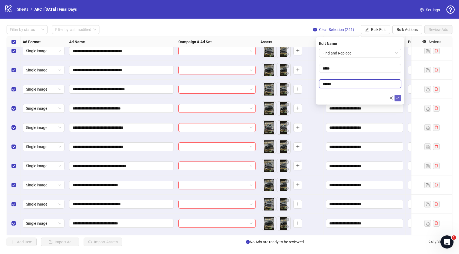
type input "******"
click at [397, 97] on icon "check" at bounding box center [398, 98] width 4 height 4
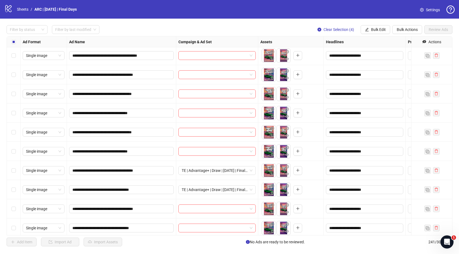
scroll to position [911, 0]
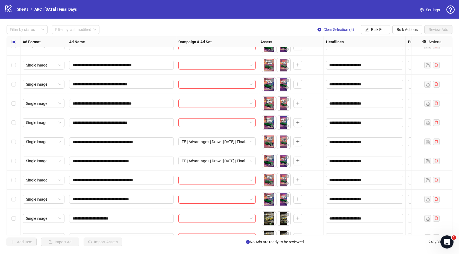
click at [14, 184] on div "Select row 55" at bounding box center [14, 179] width 14 height 19
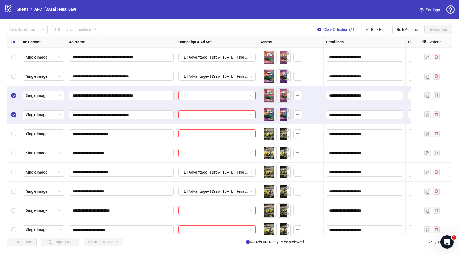
scroll to position [1000, 0]
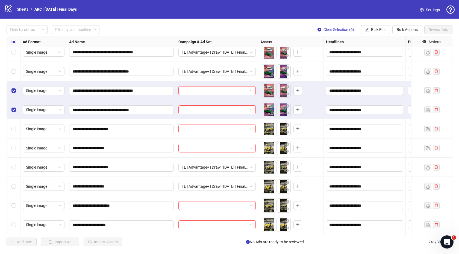
click at [17, 126] on div "Select row 57" at bounding box center [14, 128] width 14 height 19
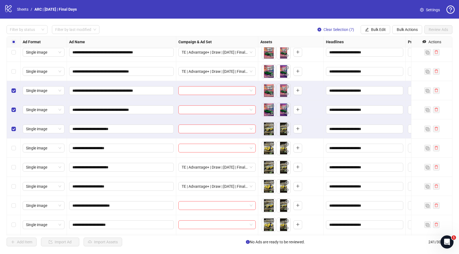
click at [15, 143] on div "Select row 58" at bounding box center [14, 147] width 14 height 19
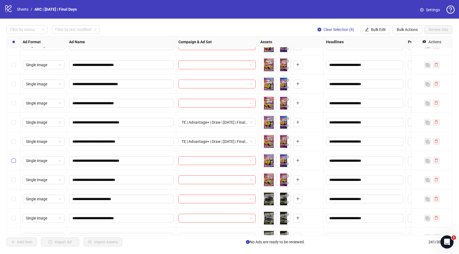
scroll to position [1625, 0]
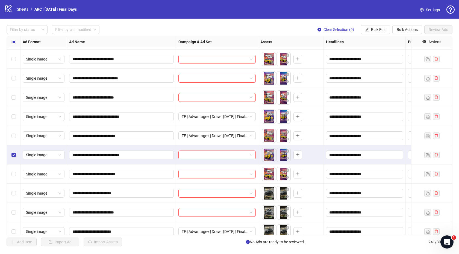
click at [15, 169] on div "Select row 92" at bounding box center [14, 173] width 14 height 19
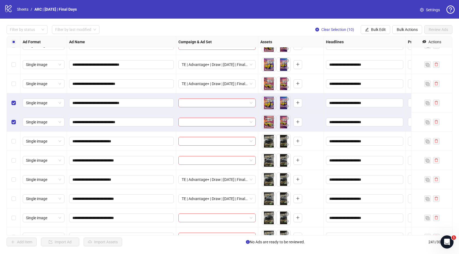
scroll to position [1678, 0]
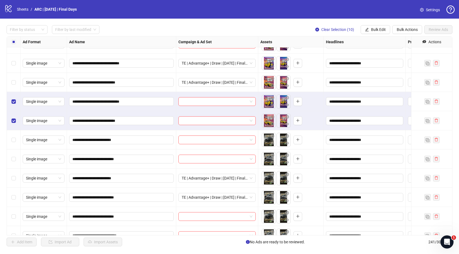
click at [17, 137] on div "Select row 93" at bounding box center [14, 139] width 14 height 19
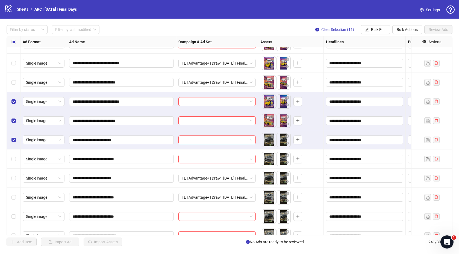
click at [16, 153] on div "Select row 94" at bounding box center [14, 158] width 14 height 19
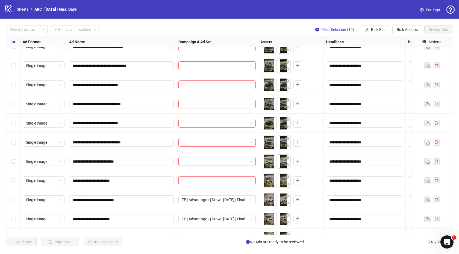
scroll to position [2041, 0]
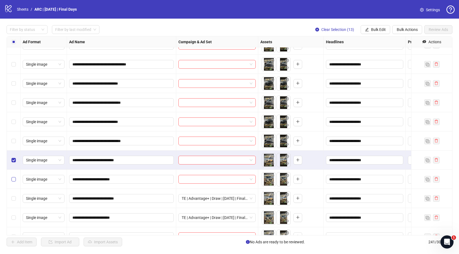
click at [15, 176] on label "Select row 114" at bounding box center [13, 179] width 4 height 6
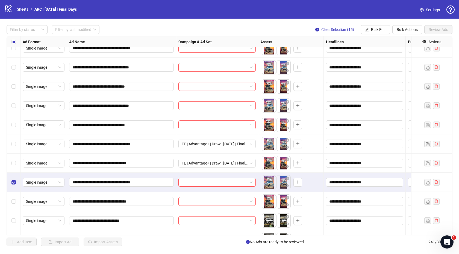
scroll to position [2675, 0]
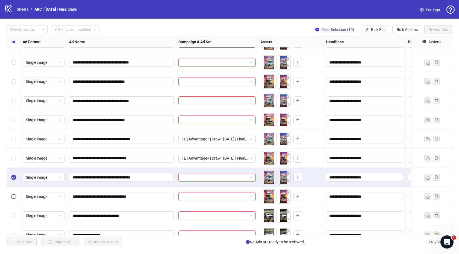
click at [14, 193] on label "Select row 148" at bounding box center [13, 196] width 4 height 6
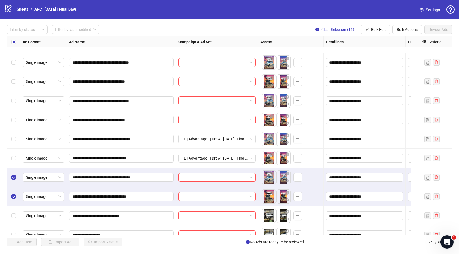
scroll to position [2710, 0]
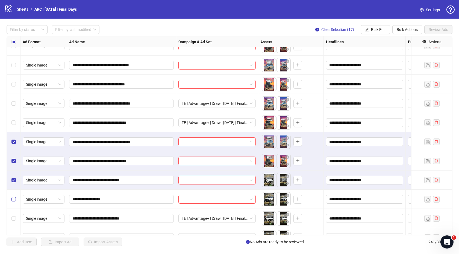
click at [13, 202] on label "Select row 150" at bounding box center [13, 199] width 4 height 6
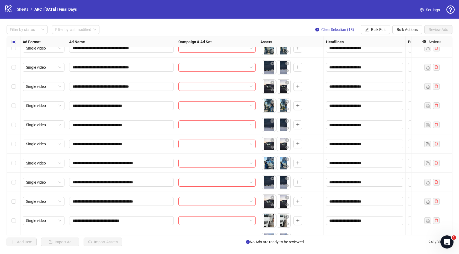
scroll to position [4426, 0]
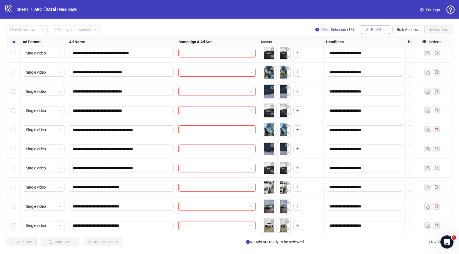
click at [368, 27] on button "Bulk Edit" at bounding box center [376, 29] width 30 height 9
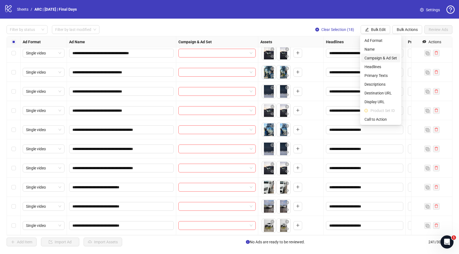
click at [371, 55] on span "Campaign & Ad Set" at bounding box center [381, 58] width 33 height 6
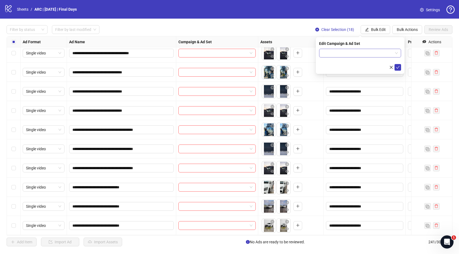
click at [330, 54] on input "search" at bounding box center [358, 53] width 71 height 8
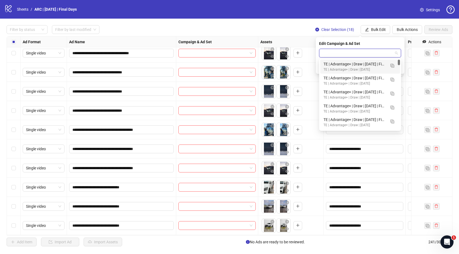
paste input "******"
type input "******"
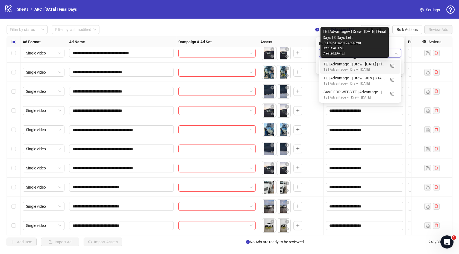
click at [363, 63] on div "TE | Advantage+ | Draw | [DATE] | Final Days | 3 Days Left" at bounding box center [355, 64] width 62 height 6
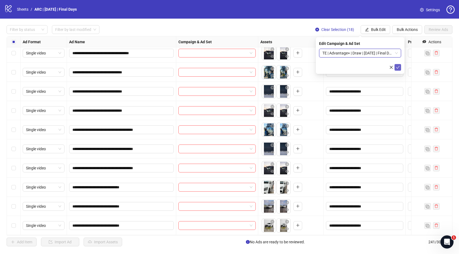
click at [399, 67] on icon "check" at bounding box center [398, 67] width 4 height 4
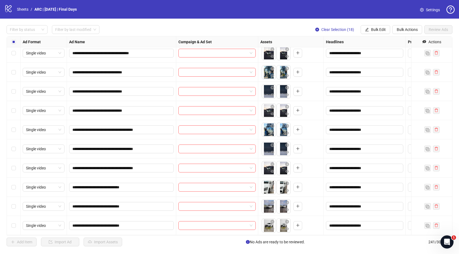
click at [223, 25] on div "Filter by status Filter by last modified Clear Selection (18) Bulk Edit Bulk Ac…" at bounding box center [230, 29] width 446 height 9
